Goal: Check status: Check status

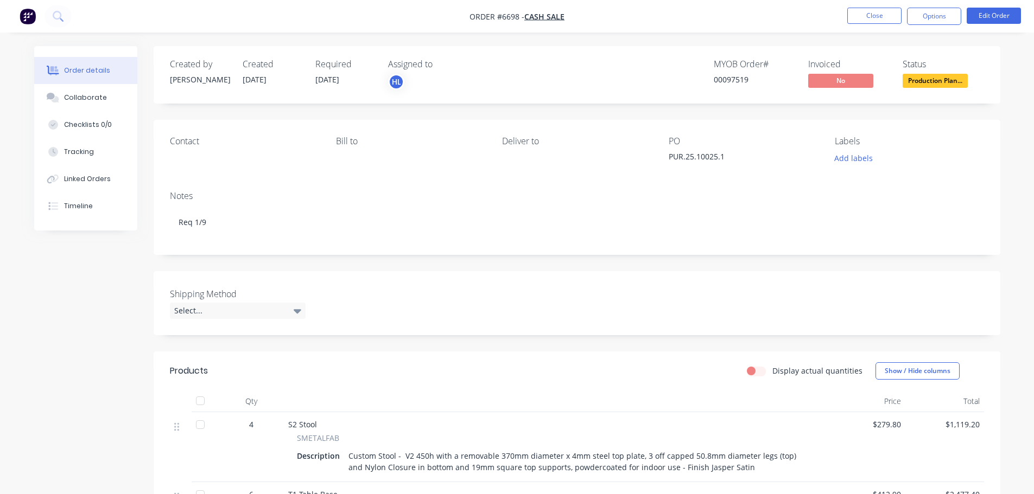
scroll to position [217, 0]
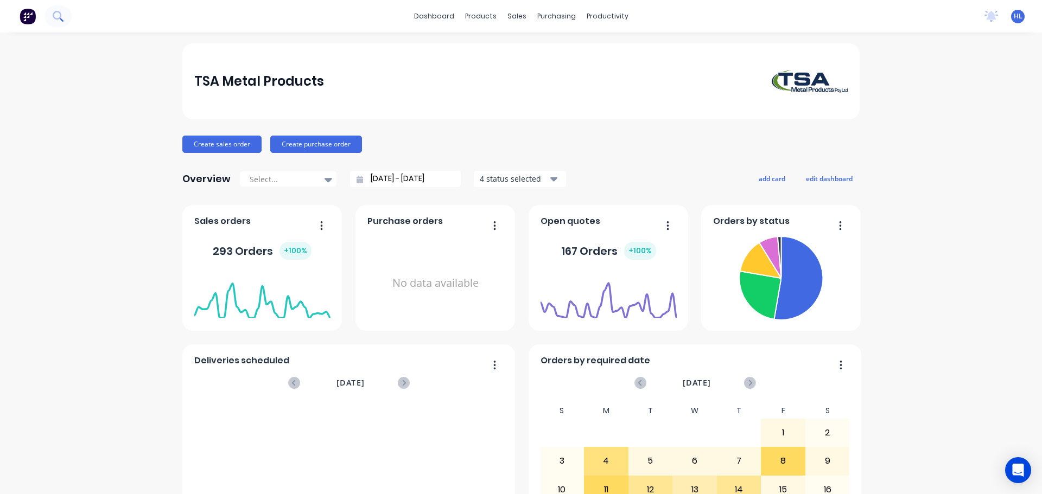
click at [58, 21] on icon at bounding box center [58, 16] width 10 height 10
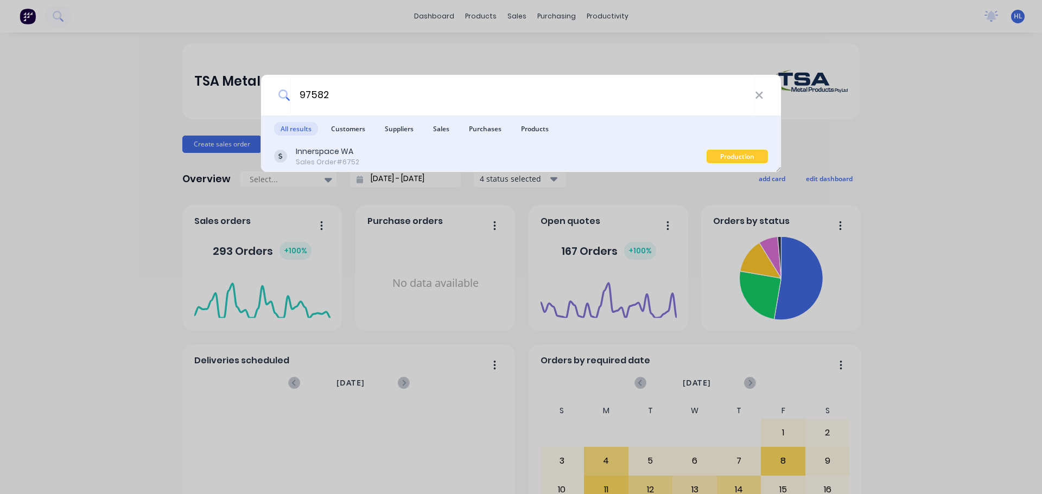
type input "97582"
click at [358, 162] on div "Innerspace WA Sales Order #6752" at bounding box center [490, 156] width 432 height 21
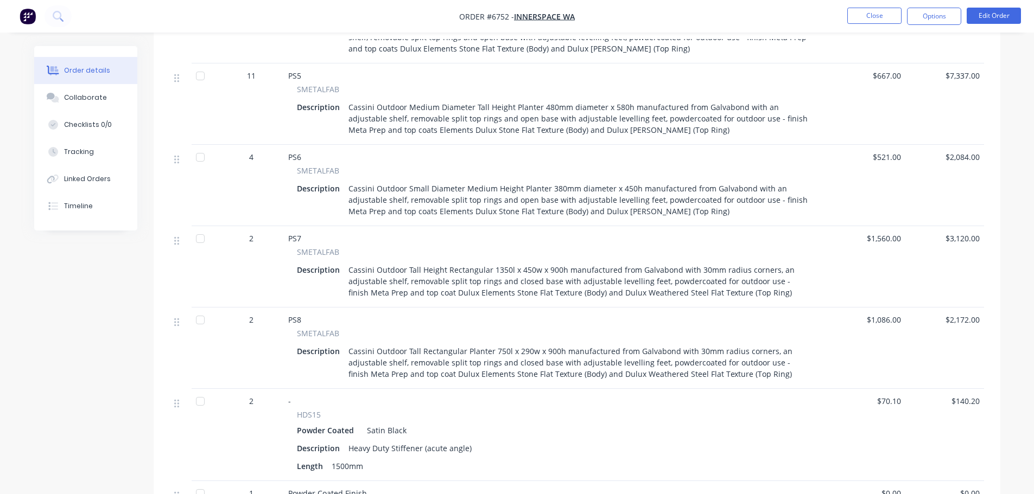
scroll to position [705, 0]
